Goal: Learn about a topic: Learn about a topic

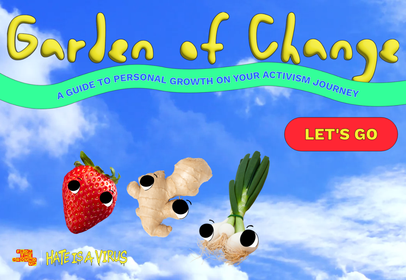
click at [161, 200] on div at bounding box center [203, 190] width 304 height 140
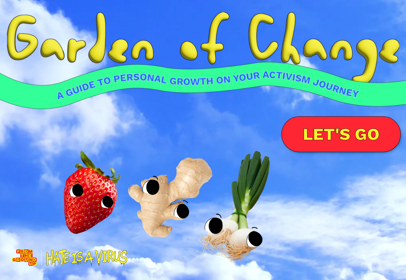
click at [330, 135] on link "LET'S GO" at bounding box center [340, 134] width 119 height 36
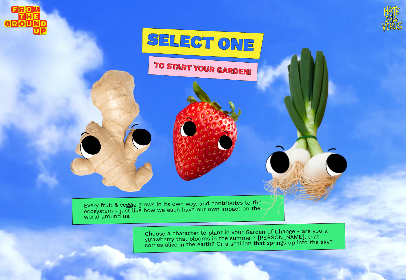
click at [295, 142] on img at bounding box center [300, 137] width 202 height 210
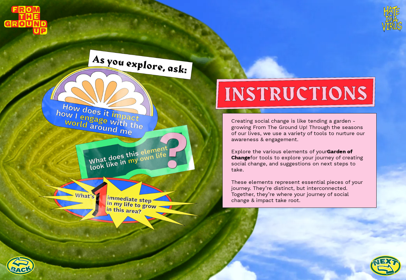
click at [388, 267] on link at bounding box center [386, 265] width 32 height 32
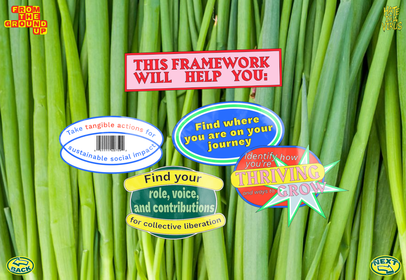
click at [389, 270] on link at bounding box center [386, 265] width 32 height 32
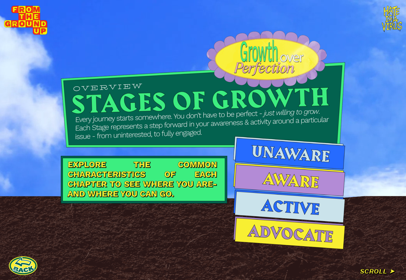
click at [380, 270] on div at bounding box center [203, 140] width 406 height 280
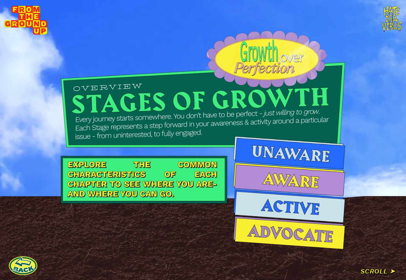
click at [300, 183] on img at bounding box center [289, 179] width 112 height 33
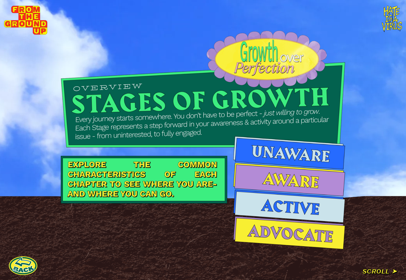
click at [377, 272] on div at bounding box center [203, 140] width 406 height 280
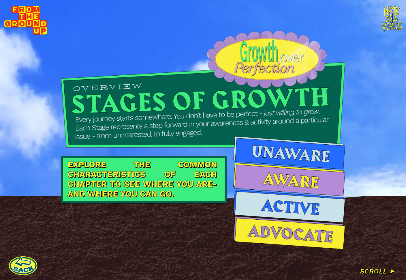
click at [390, 272] on div at bounding box center [203, 140] width 406 height 280
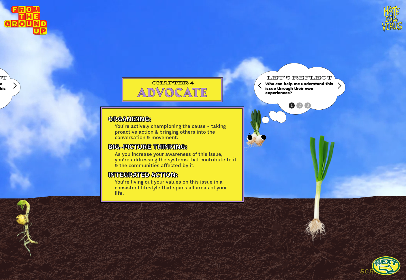
scroll to position [0, 1299]
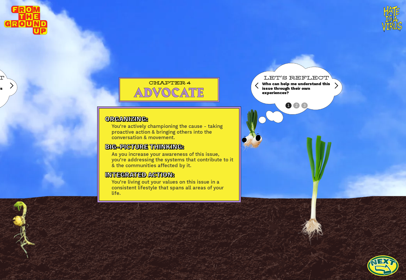
click at [381, 262] on link at bounding box center [383, 265] width 32 height 32
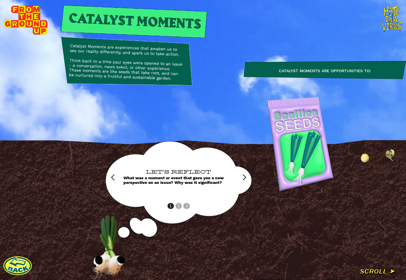
click at [245, 178] on div "next slide" at bounding box center [244, 177] width 7 height 7
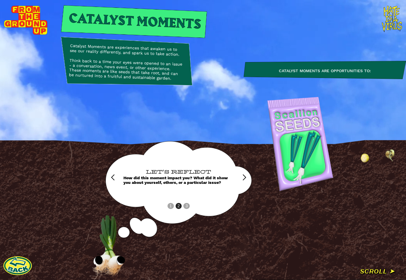
click at [245, 178] on div "next slide" at bounding box center [244, 177] width 7 height 7
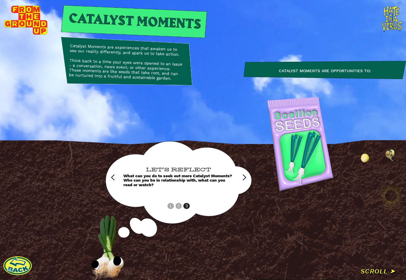
click at [244, 177] on div "next slide" at bounding box center [244, 177] width 7 height 7
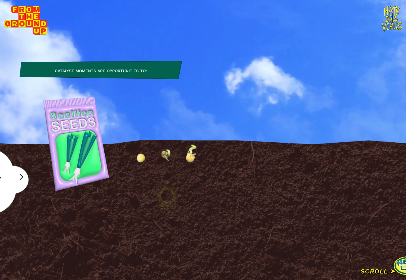
scroll to position [0, 244]
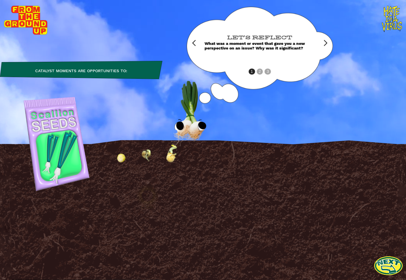
click at [146, 197] on img at bounding box center [147, 195] width 29 height 29
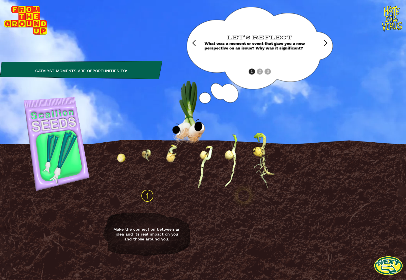
click at [246, 198] on img at bounding box center [243, 195] width 29 height 29
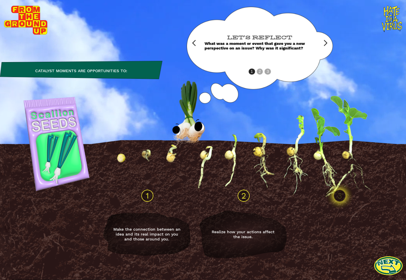
click at [338, 199] on img at bounding box center [339, 195] width 29 height 29
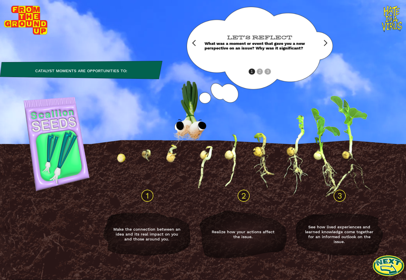
click at [393, 271] on link at bounding box center [388, 265] width 32 height 32
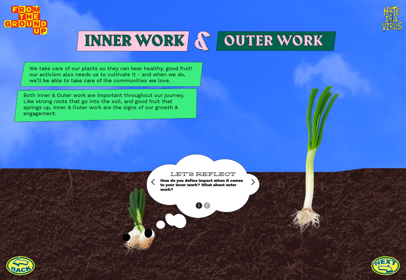
click at [207, 205] on div "LET'S REFLECT How do you define impact when it comes to your inner work? What a…" at bounding box center [203, 182] width 86 height 56
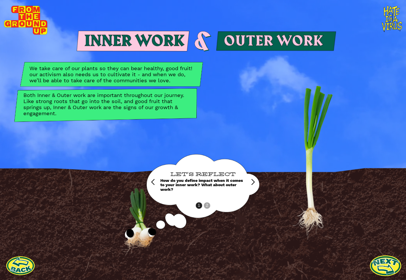
click at [389, 270] on link at bounding box center [386, 265] width 32 height 32
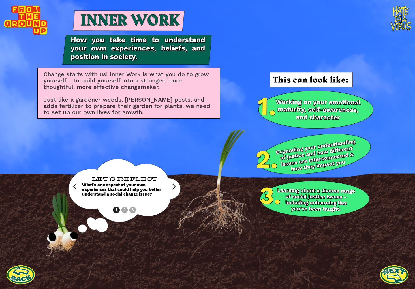
click at [124, 210] on div "LET'S REFLECT What’s one aspect of your own experiences that could help you bet…" at bounding box center [124, 187] width 85 height 56
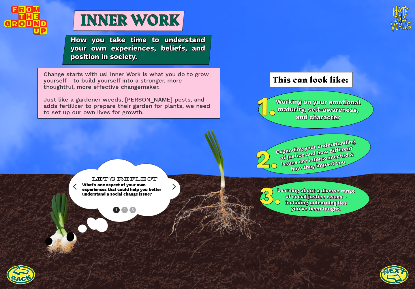
click at [125, 210] on div "LET'S REFLECT What’s one aspect of your own experiences that could help you bet…" at bounding box center [124, 187] width 85 height 56
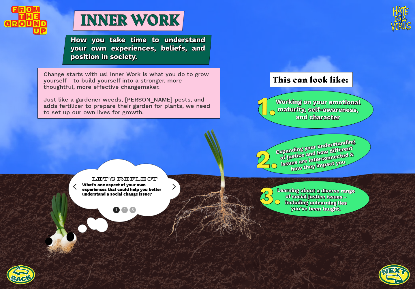
click at [395, 277] on link at bounding box center [394, 275] width 32 height 32
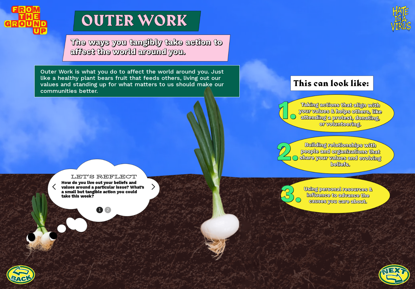
click at [393, 272] on link at bounding box center [394, 275] width 32 height 32
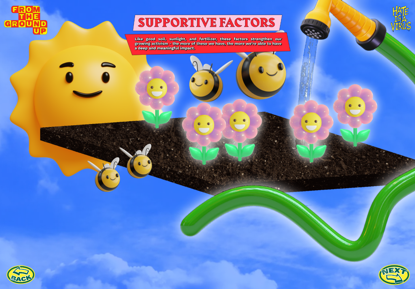
scroll to position [63, 0]
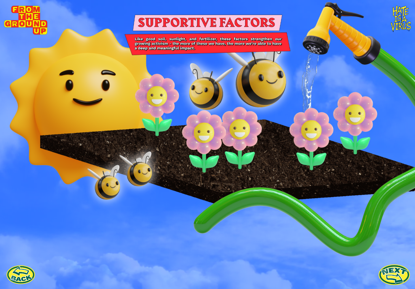
click at [391, 272] on link at bounding box center [394, 275] width 32 height 32
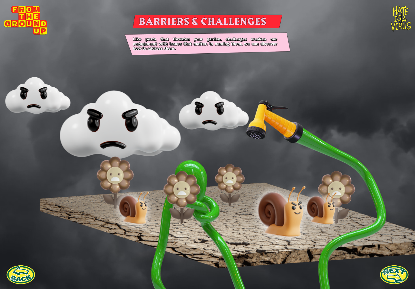
scroll to position [67, 0]
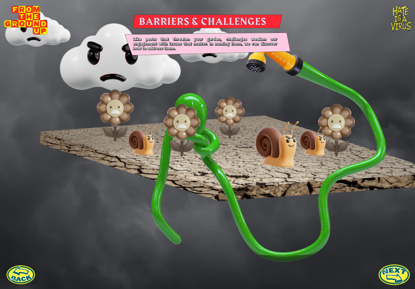
click at [394, 271] on link at bounding box center [394, 275] width 32 height 32
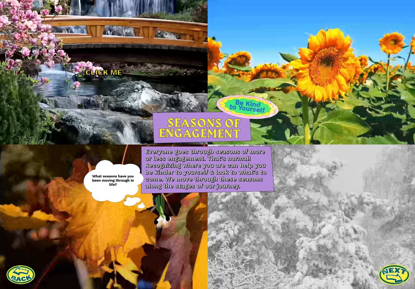
click at [397, 273] on link at bounding box center [394, 275] width 32 height 32
